Goal: Use online tool/utility: Utilize a website feature to perform a specific function

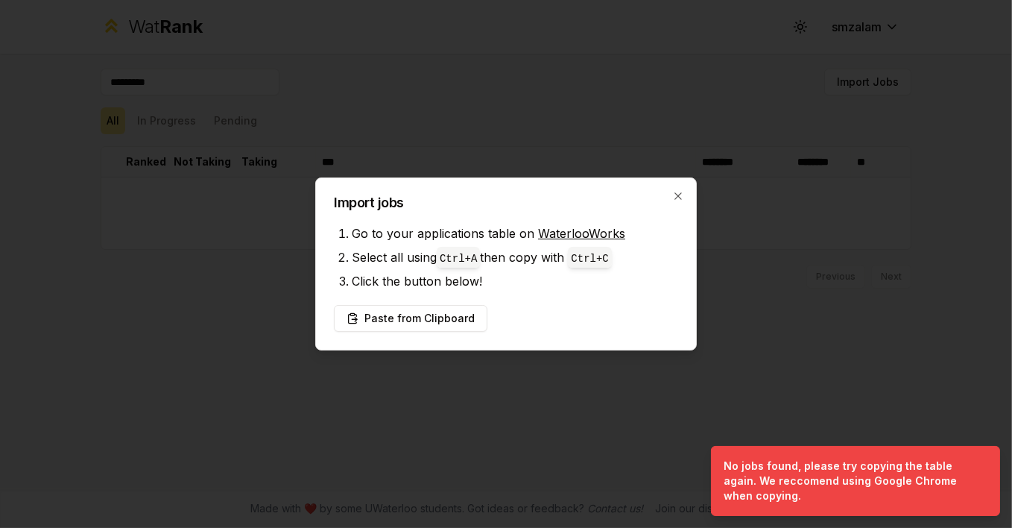
click at [670, 200] on h2 "Import jobs" at bounding box center [506, 202] width 344 height 13
click at [677, 198] on icon "button" at bounding box center [677, 195] width 7 height 7
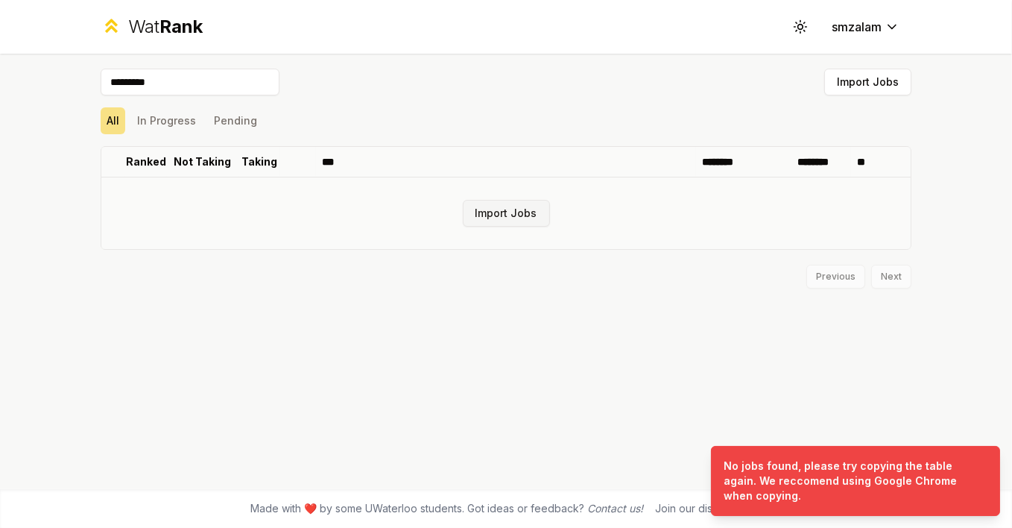
click at [484, 216] on button "Import Jobs" at bounding box center [506, 213] width 87 height 27
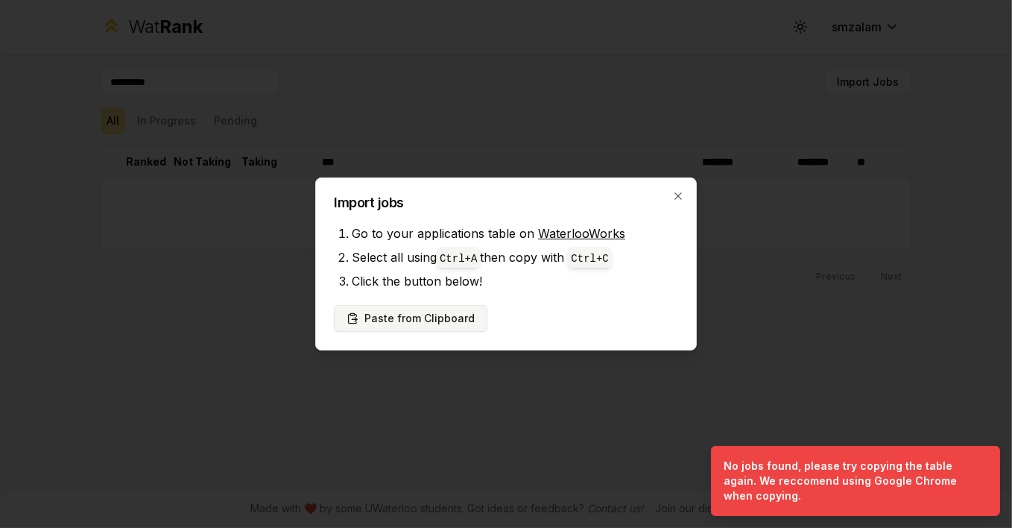
click at [457, 316] on button "Paste from Clipboard" at bounding box center [410, 318] width 153 height 27
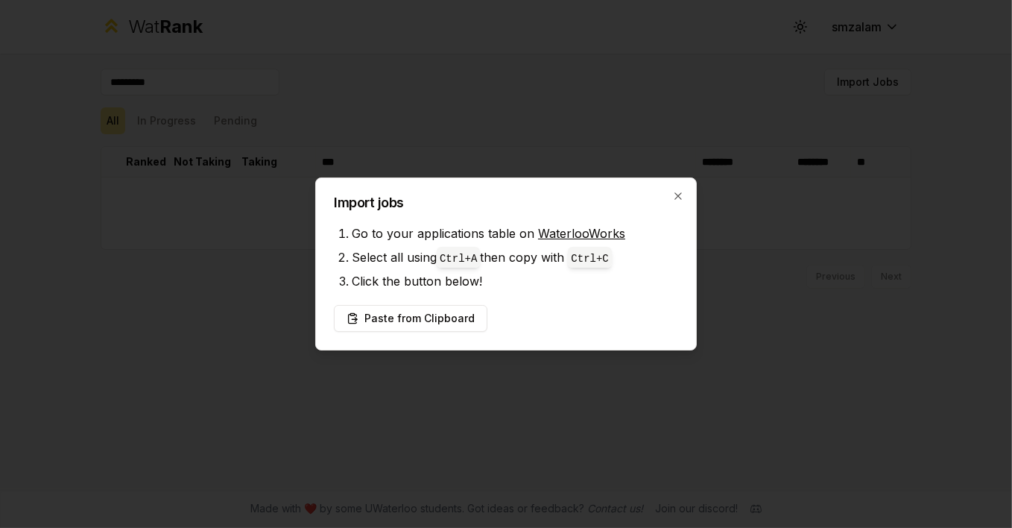
click at [944, 128] on div at bounding box center [506, 264] width 1012 height 528
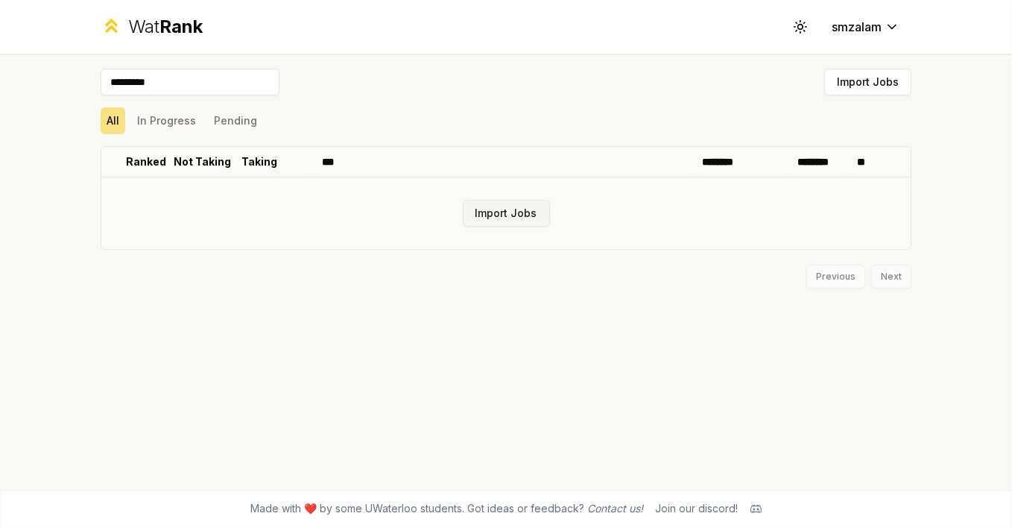
click at [513, 213] on button "Import Jobs" at bounding box center [506, 213] width 87 height 27
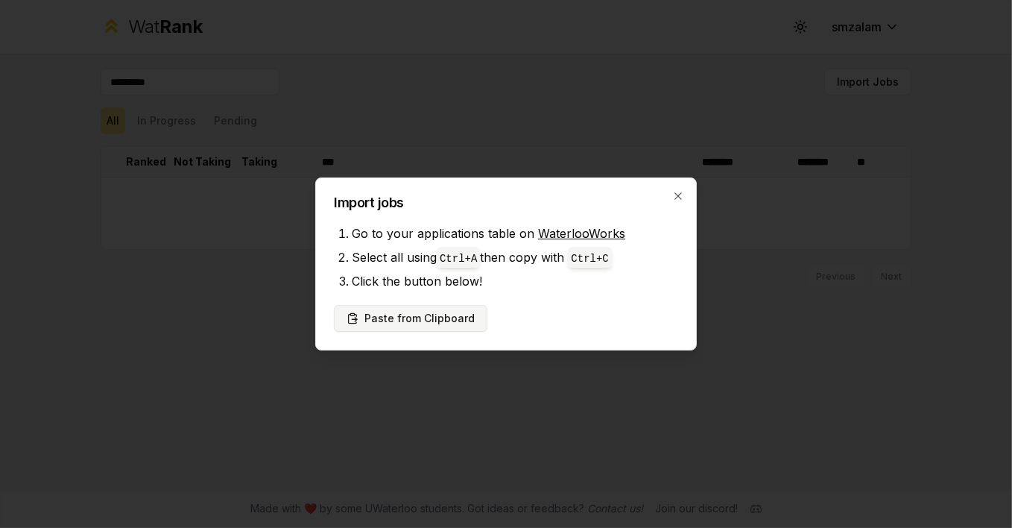
click at [364, 325] on button "Paste from Clipboard" at bounding box center [410, 318] width 153 height 27
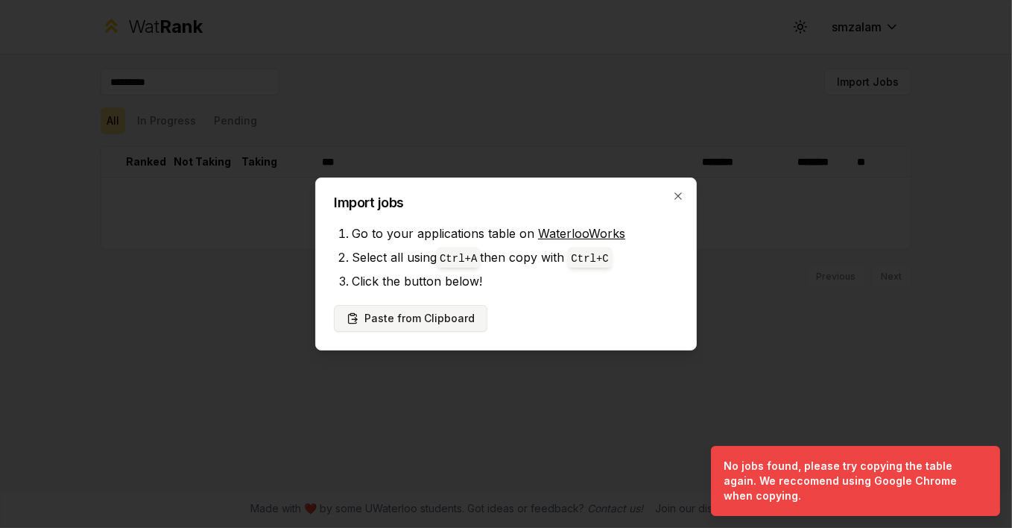
click at [384, 343] on div "Import jobs Go to your applications table on WaterlooWorks Select all using Ctr…" at bounding box center [505, 263] width 381 height 173
click at [569, 229] on link "WaterlooWorks" at bounding box center [581, 233] width 87 height 15
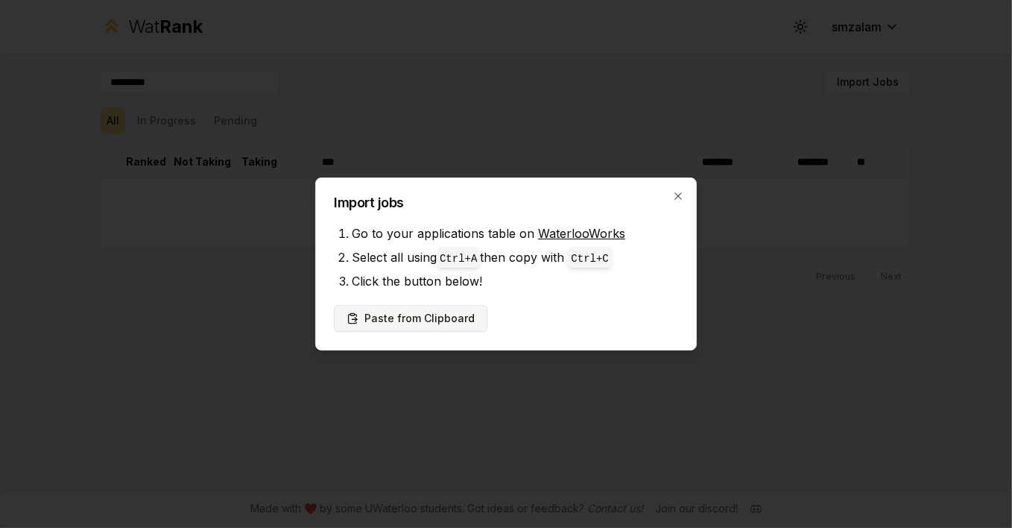
click at [409, 326] on button "Paste from Clipboard" at bounding box center [410, 318] width 153 height 27
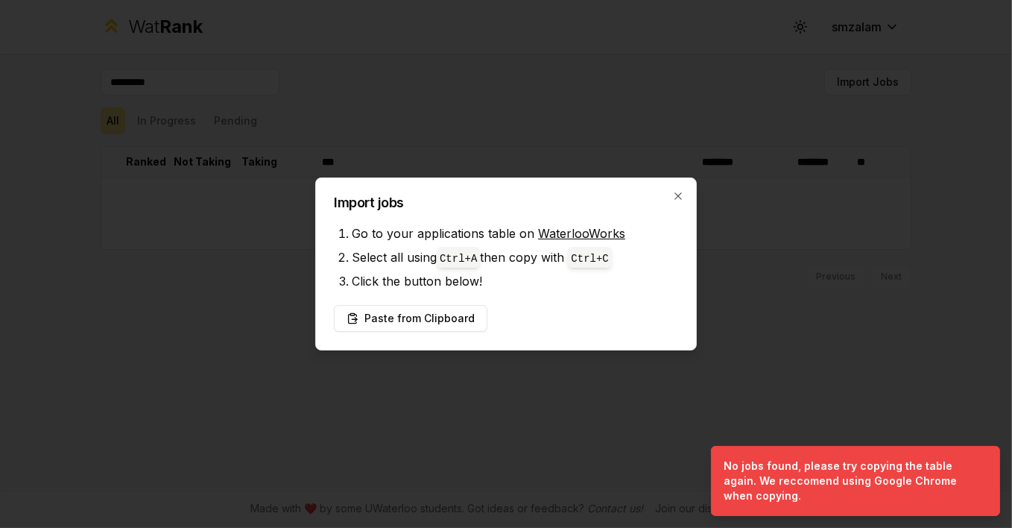
click at [941, 216] on div at bounding box center [506, 264] width 1012 height 528
